Goal: Transaction & Acquisition: Book appointment/travel/reservation

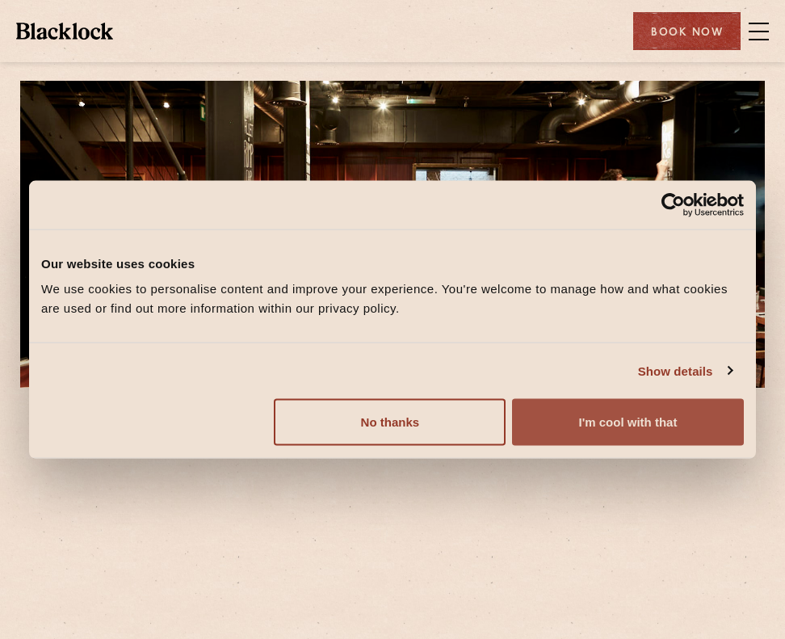
click at [596, 426] on button "I'm cool with that" at bounding box center [628, 422] width 232 height 47
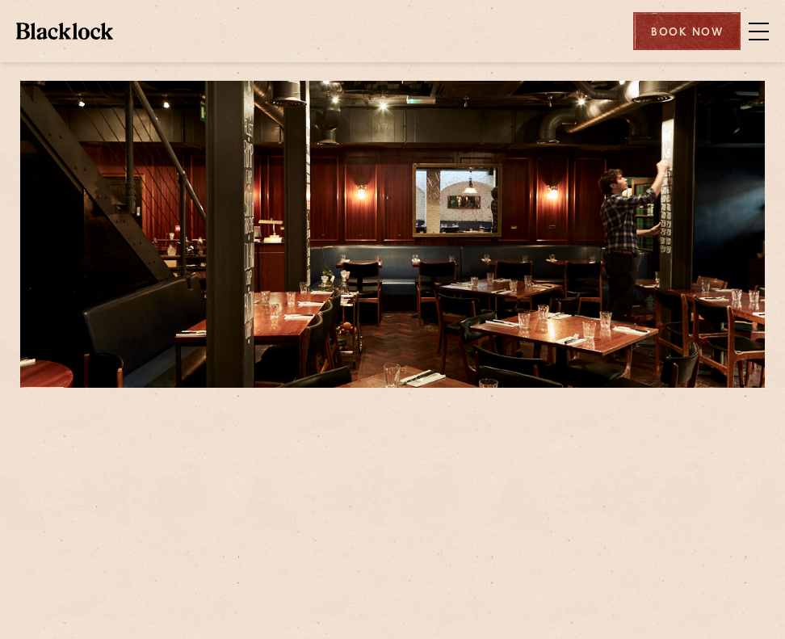
click at [666, 21] on div "Book Now" at bounding box center [686, 31] width 107 height 38
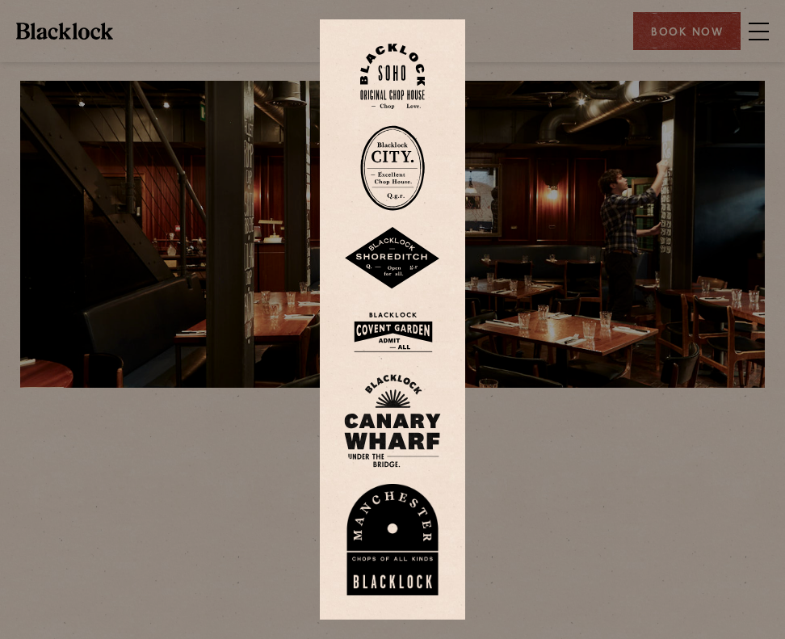
click at [759, 41] on div at bounding box center [392, 319] width 785 height 639
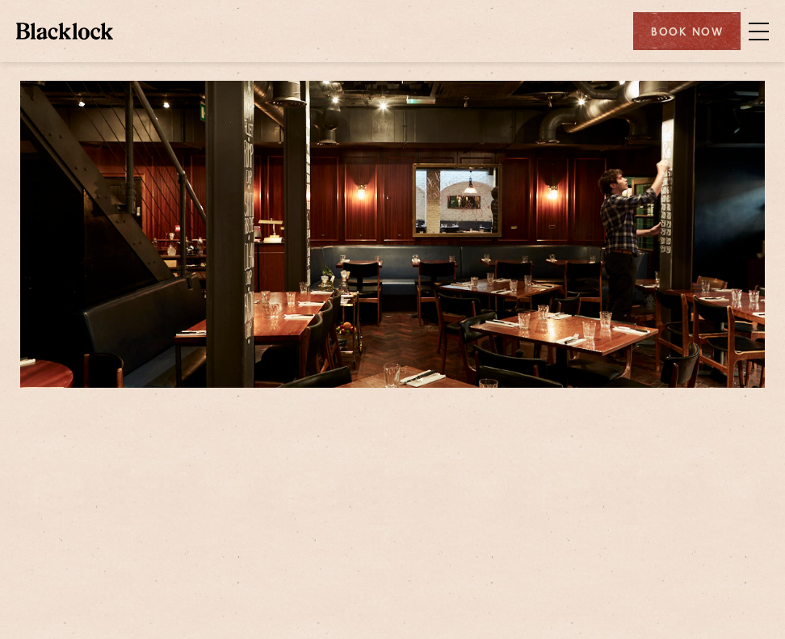
scroll to position [162, 0]
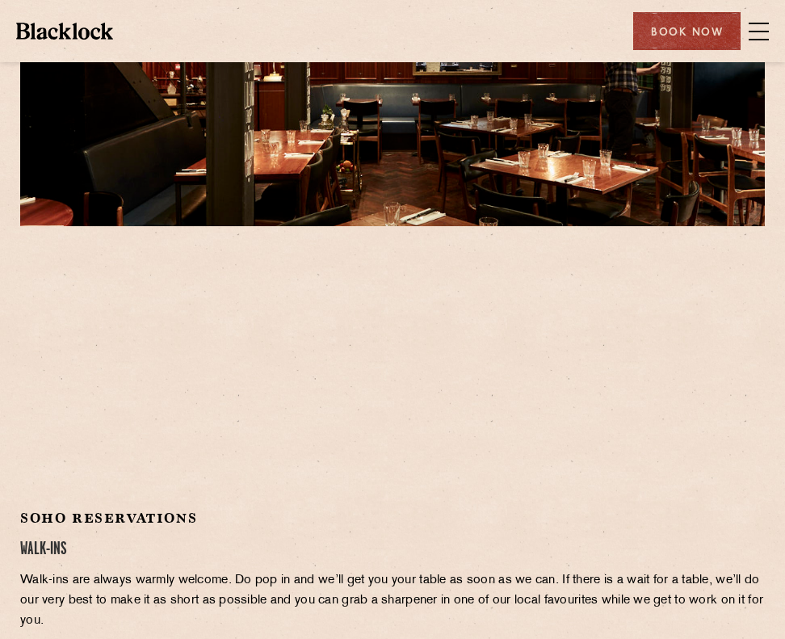
click at [542, 374] on div at bounding box center [392, 371] width 745 height 243
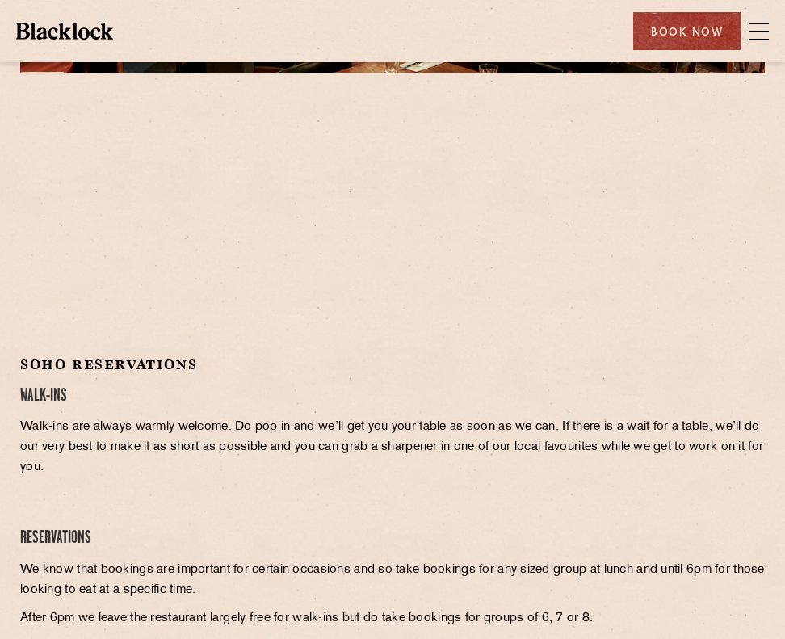
scroll to position [323, 0]
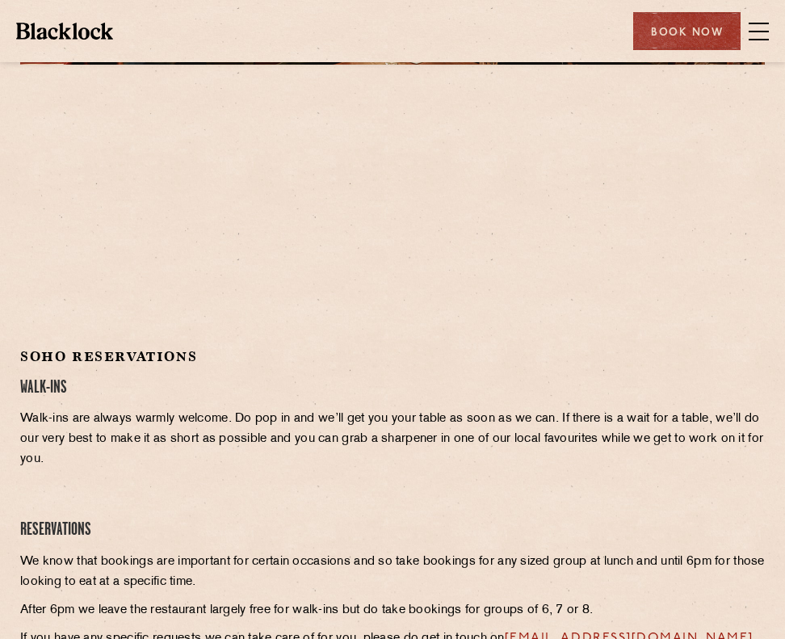
click at [54, 38] on img at bounding box center [64, 31] width 97 height 16
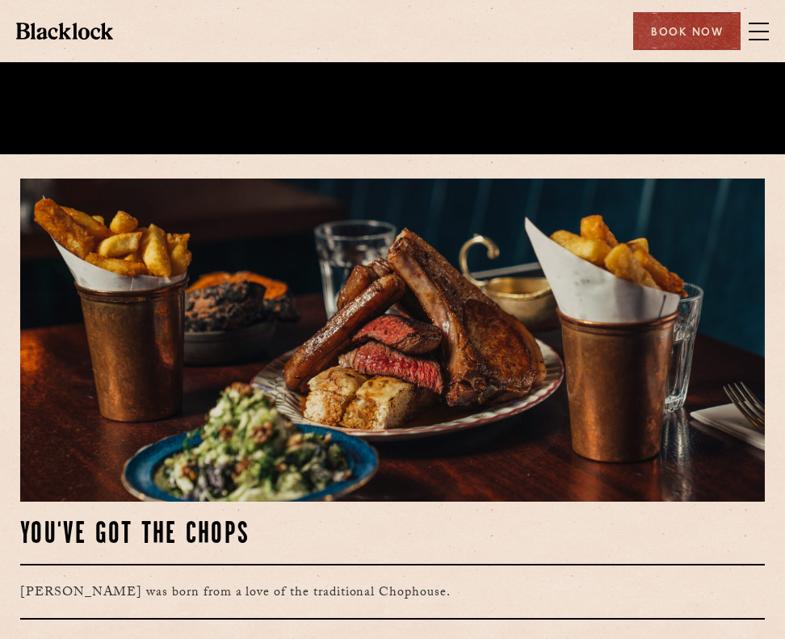
scroll to position [808, 0]
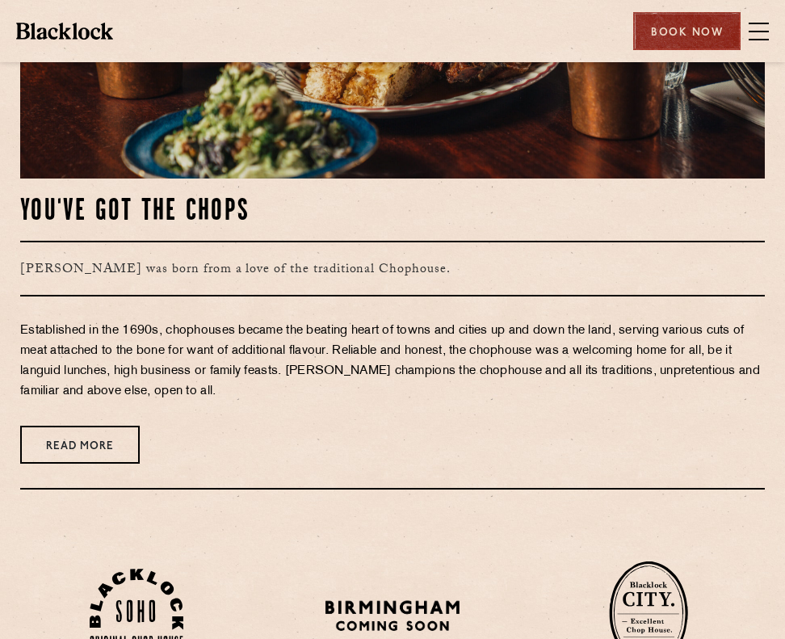
click at [682, 27] on div "Book Now" at bounding box center [686, 31] width 107 height 38
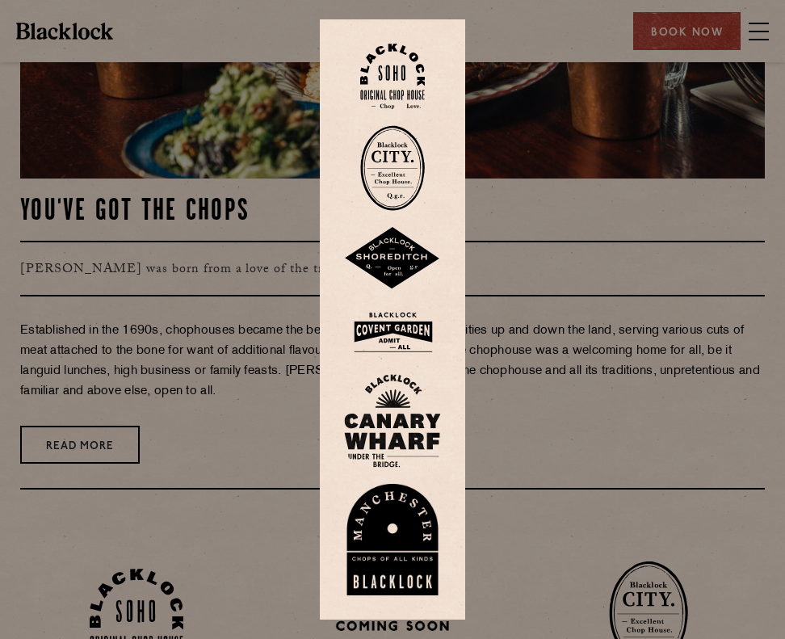
click at [413, 325] on img at bounding box center [392, 332] width 97 height 53
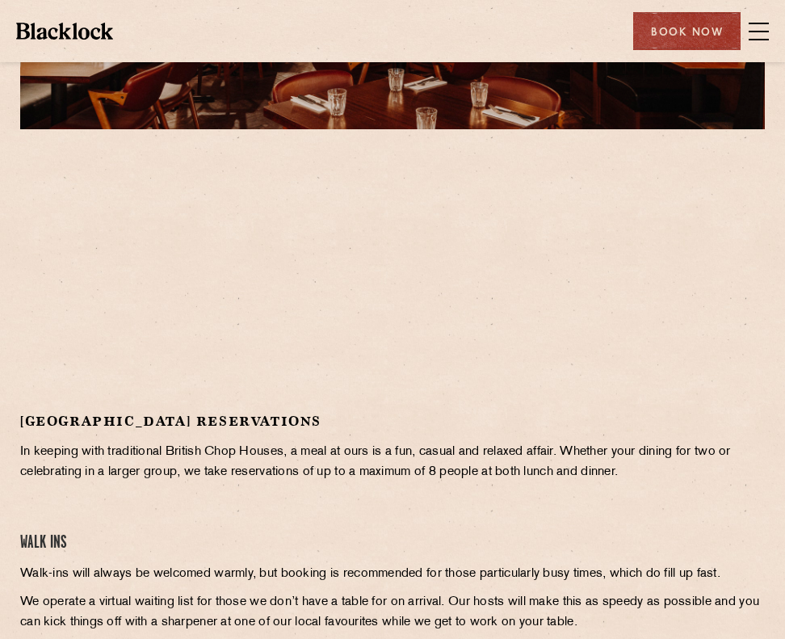
scroll to position [323, 0]
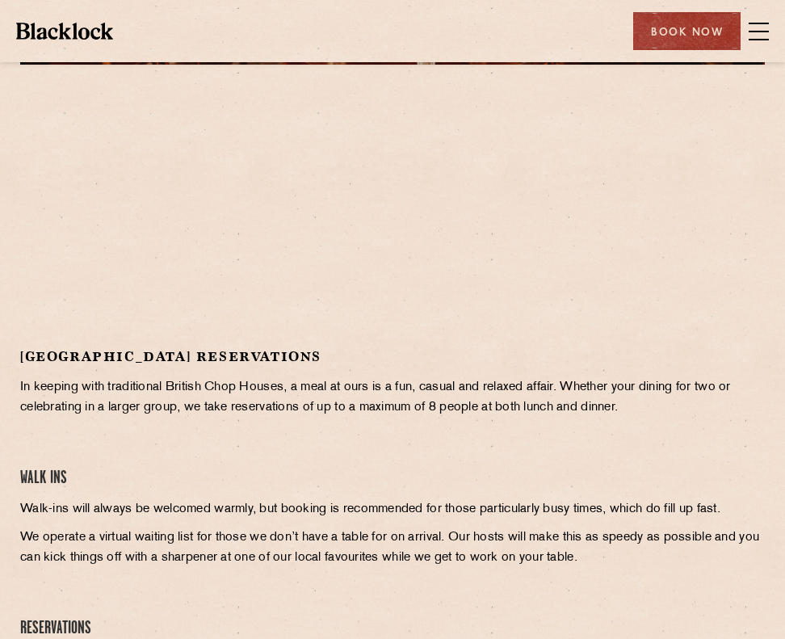
drag, startPoint x: 762, startPoint y: 29, endPoint x: 737, endPoint y: 29, distance: 25.0
click at [762, 29] on span at bounding box center [759, 31] width 20 height 24
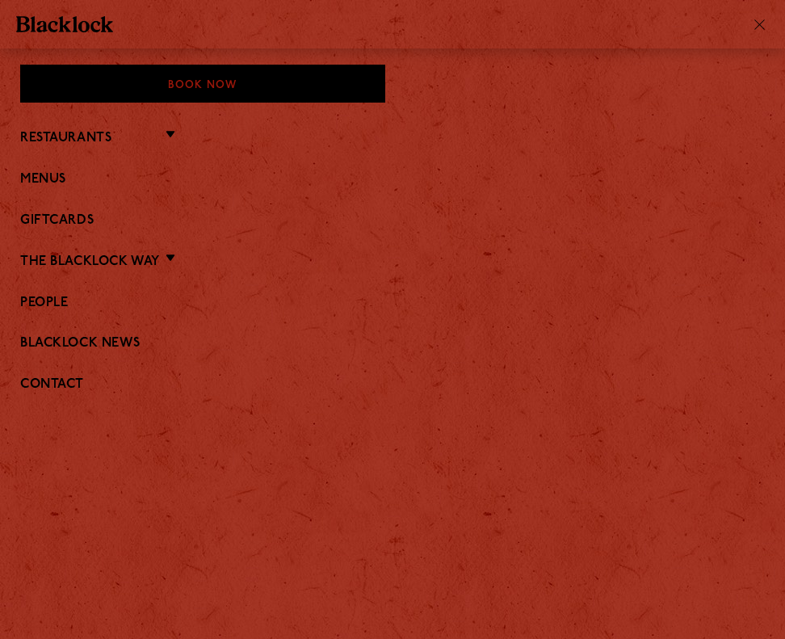
click at [84, 128] on li "Restaurants Soho City Covent Garden Shoreditch Canary Wharf Manchester Birmingh…" at bounding box center [392, 137] width 745 height 21
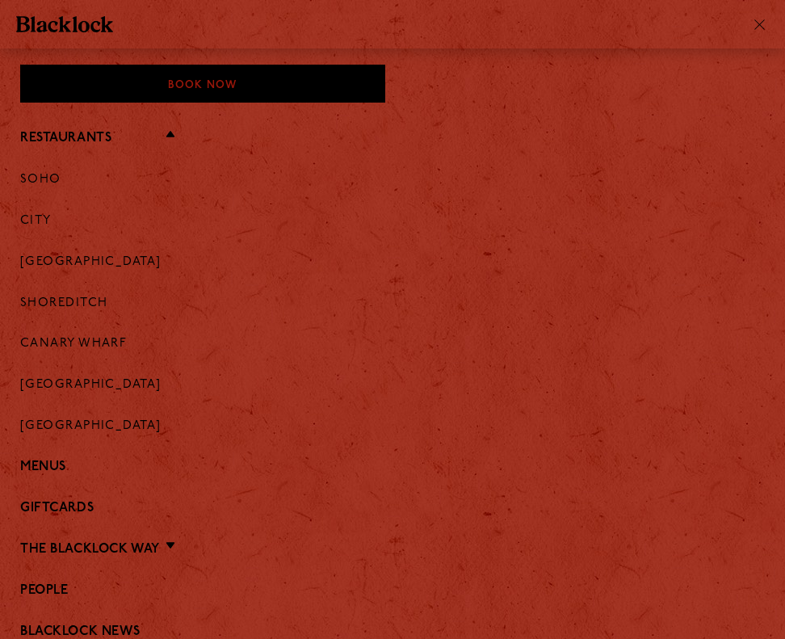
click at [82, 253] on li "[GEOGRAPHIC_DATA]" at bounding box center [392, 260] width 745 height 21
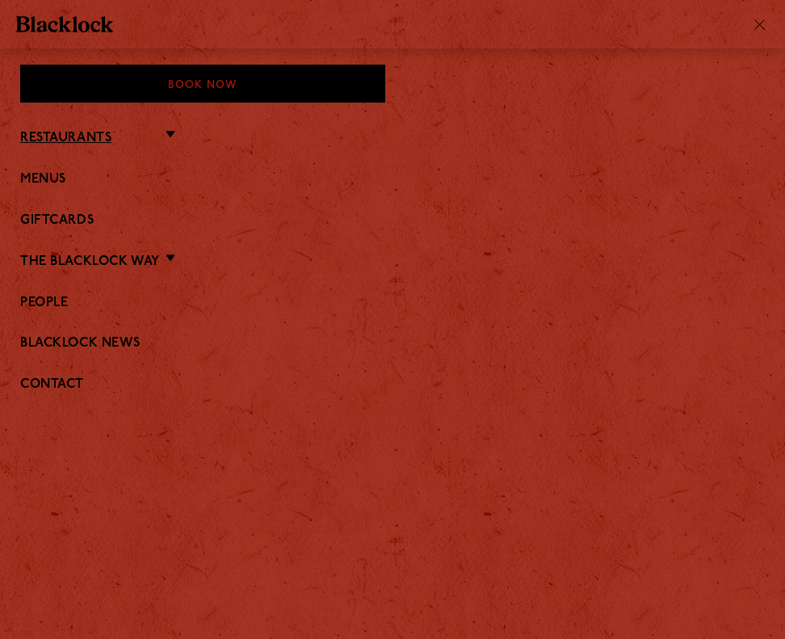
click at [69, 141] on link "Restaurants" at bounding box center [65, 138] width 91 height 15
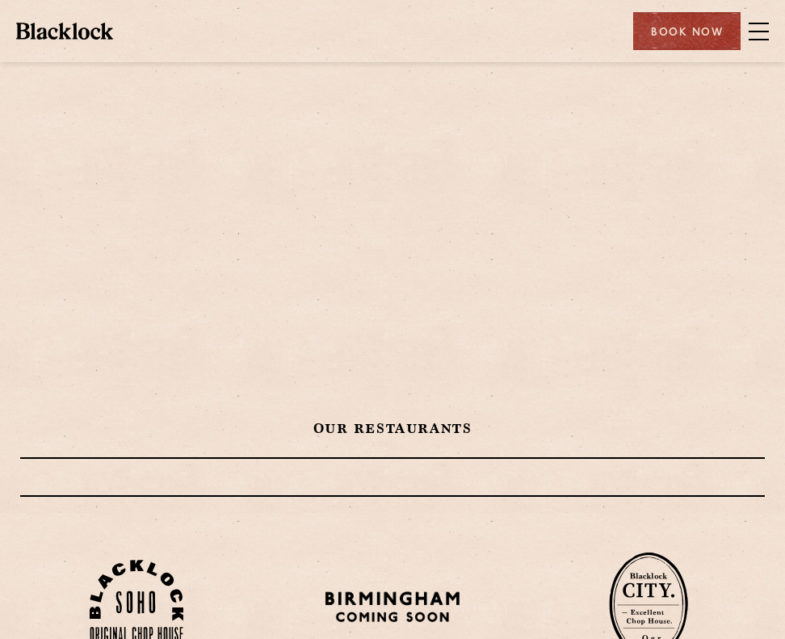
click at [764, 31] on span at bounding box center [759, 32] width 20 height 2
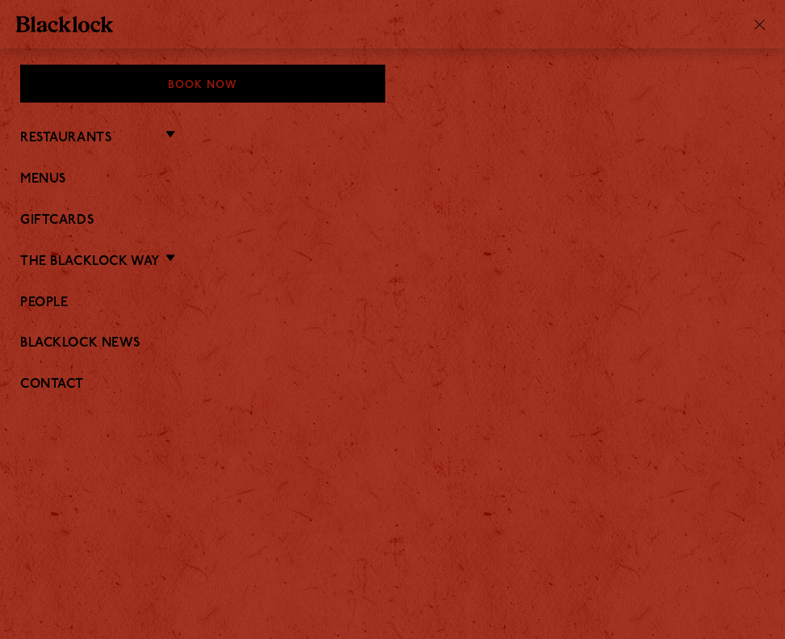
click at [72, 122] on ul "Restaurants [GEOGRAPHIC_DATA] Shoreditch [GEOGRAPHIC_DATA] [GEOGRAPHIC_DATA] [G…" at bounding box center [392, 261] width 745 height 316
click at [77, 141] on link "Restaurants" at bounding box center [65, 138] width 91 height 15
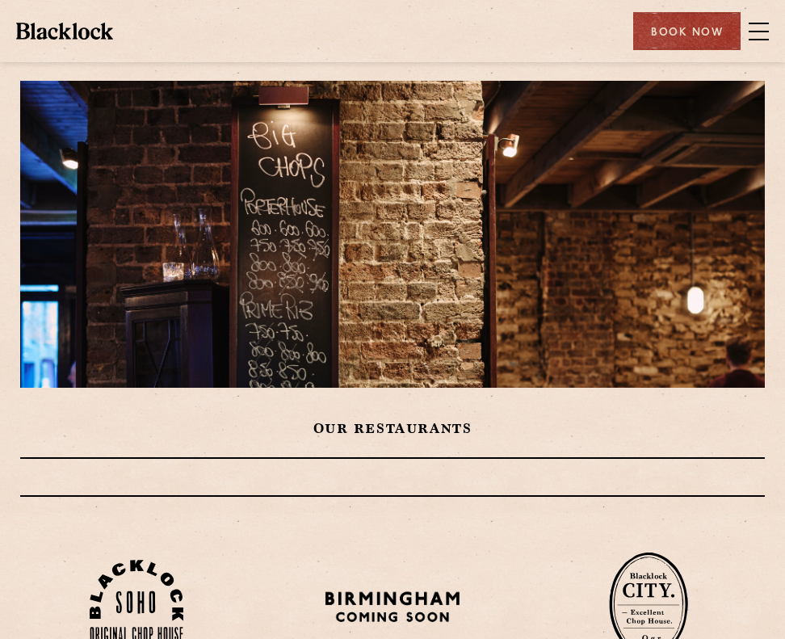
click at [766, 35] on span at bounding box center [759, 31] width 20 height 24
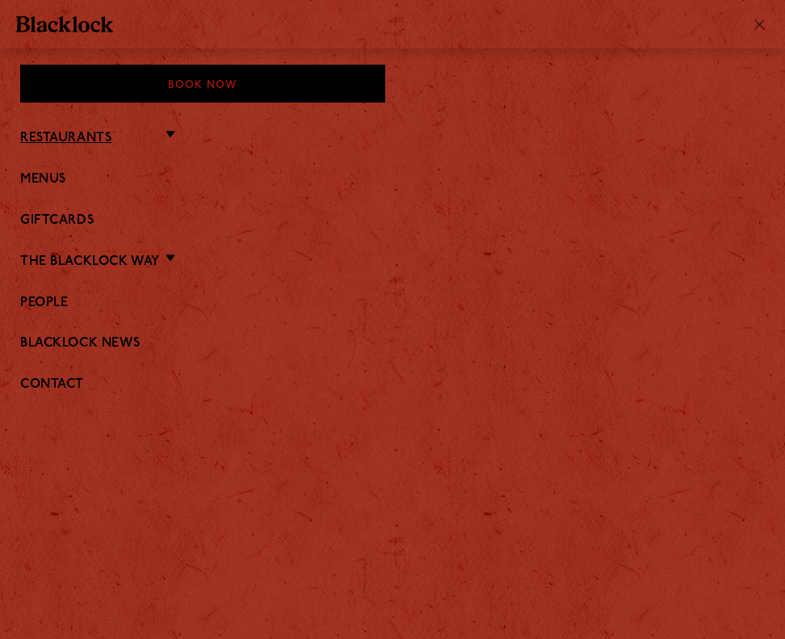
click at [100, 134] on link "Restaurants" at bounding box center [65, 138] width 91 height 15
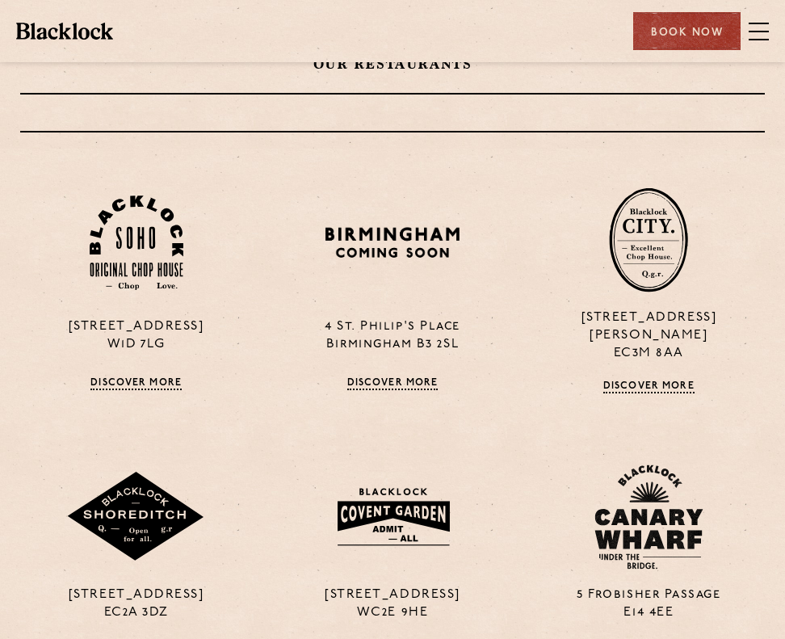
scroll to position [485, 0]
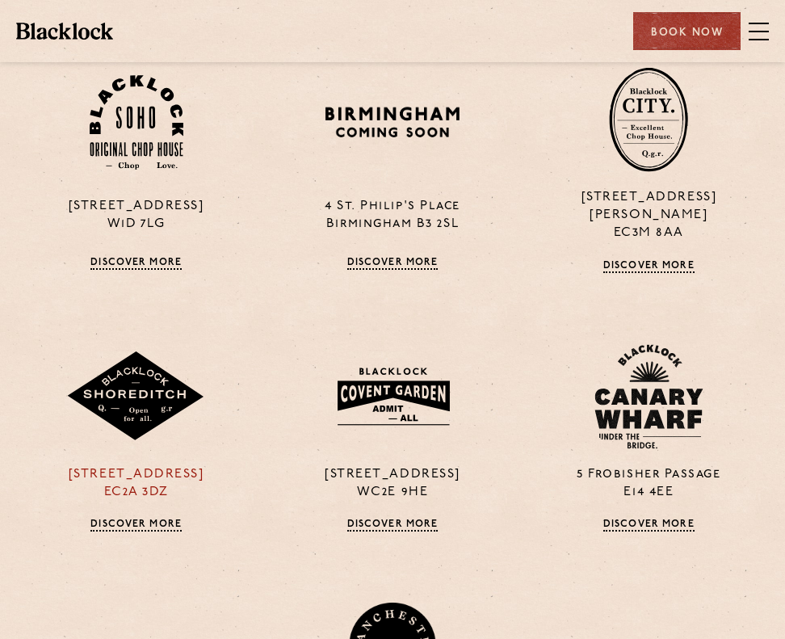
click at [136, 374] on img at bounding box center [135, 396] width 139 height 90
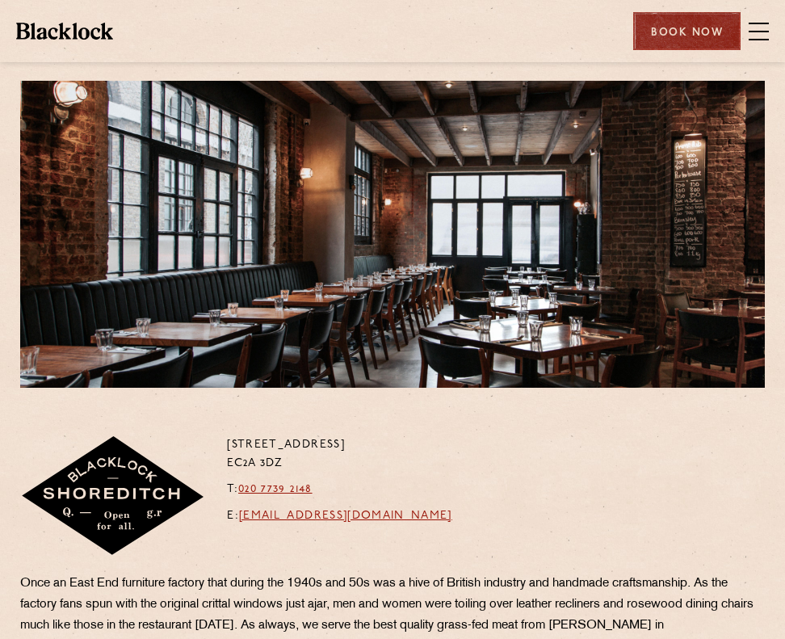
click at [677, 33] on div "Book Now" at bounding box center [686, 31] width 107 height 38
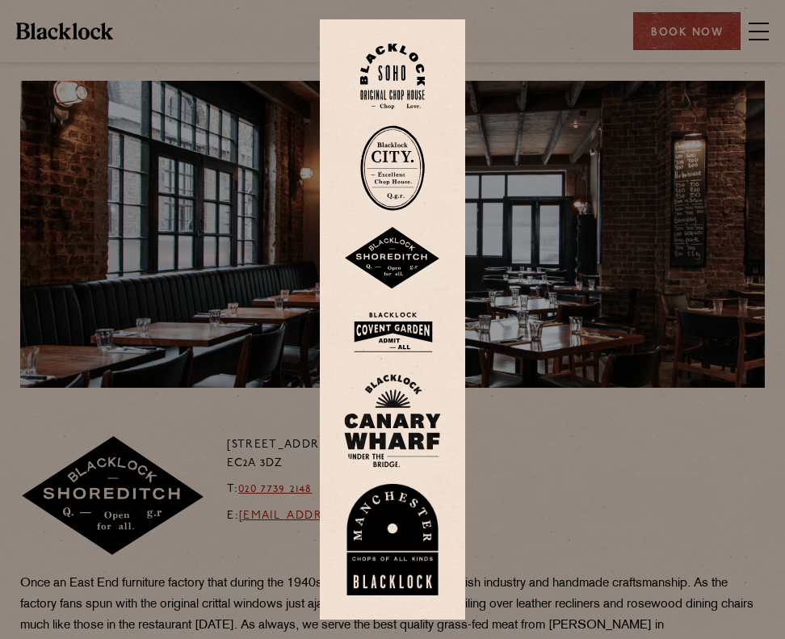
click at [615, 409] on div at bounding box center [392, 319] width 785 height 639
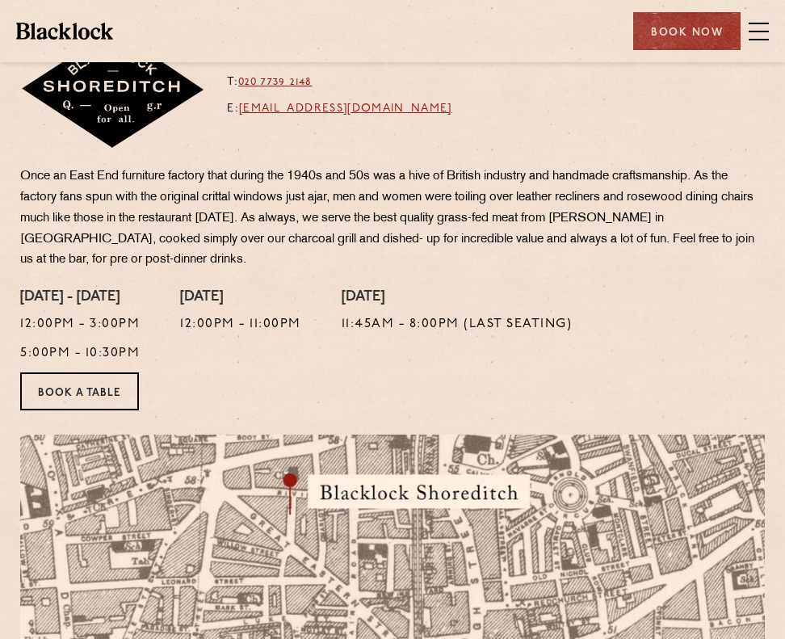
scroll to position [404, 0]
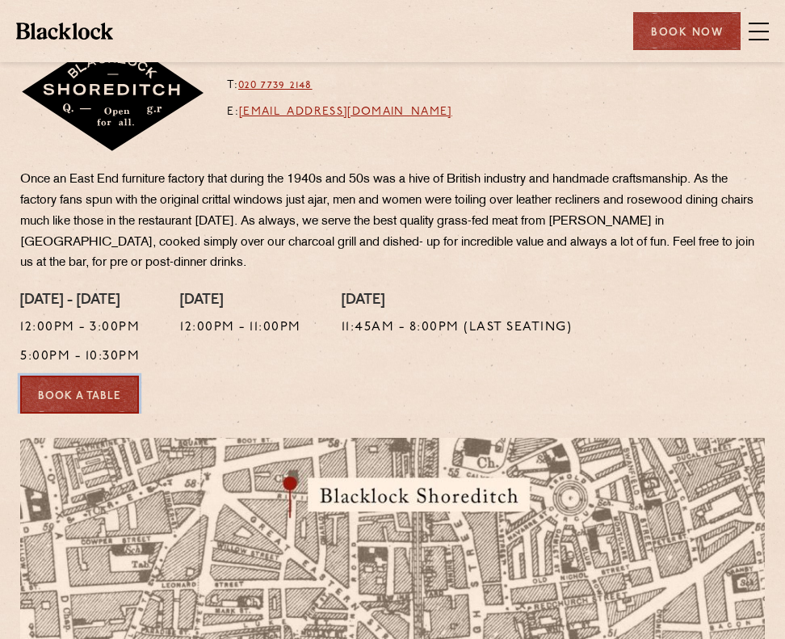
click at [79, 392] on link "Book a Table" at bounding box center [79, 395] width 119 height 38
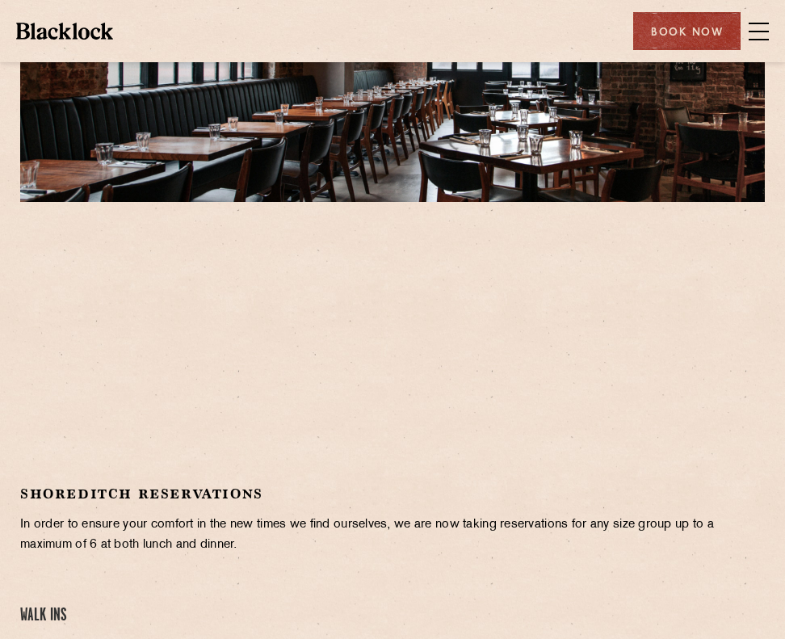
scroll to position [323, 0]
